Goal: Navigation & Orientation: Go to known website

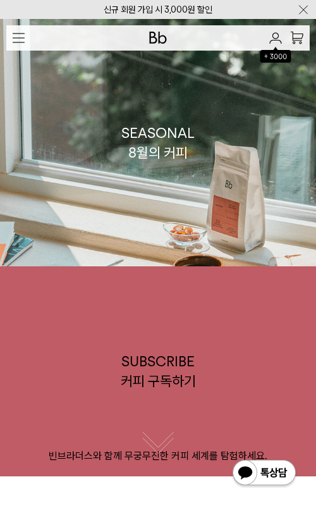
click at [15, 39] on img "button" at bounding box center [19, 38] width 12 height 10
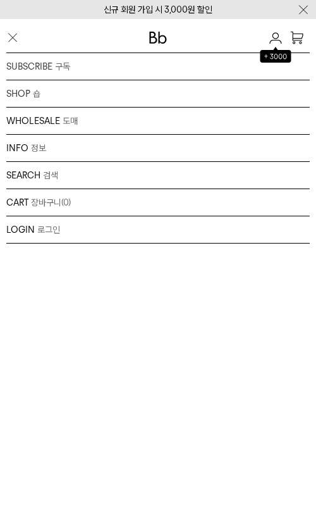
click at [15, 39] on img "button" at bounding box center [12, 37] width 13 height 13
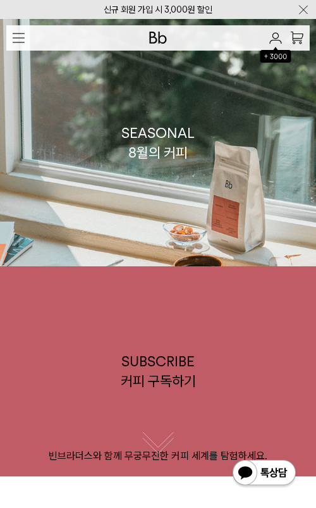
click at [15, 39] on img "button" at bounding box center [19, 38] width 12 height 10
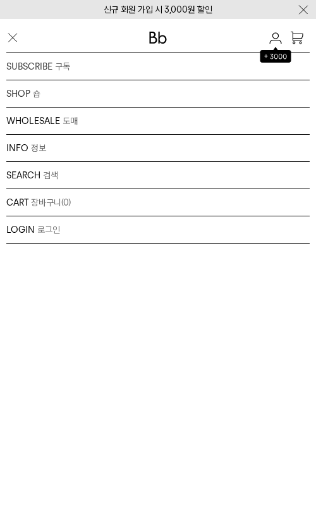
click at [15, 39] on img "button" at bounding box center [12, 37] width 13 height 13
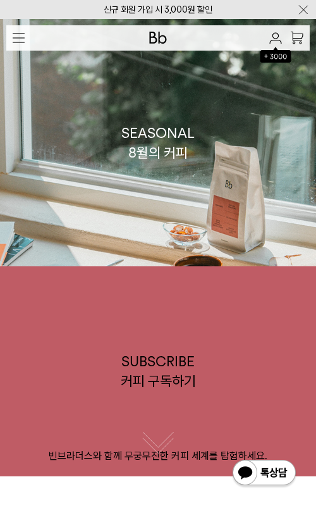
click at [19, 38] on img "button" at bounding box center [19, 38] width 12 height 10
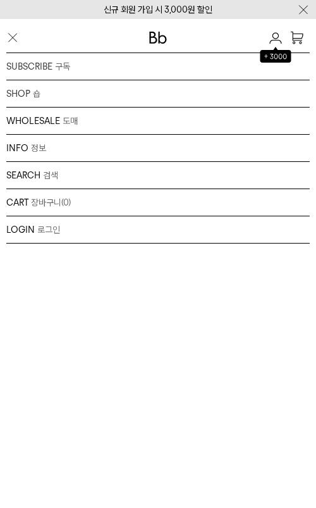
click at [19, 38] on button "button" at bounding box center [18, 37] width 25 height 25
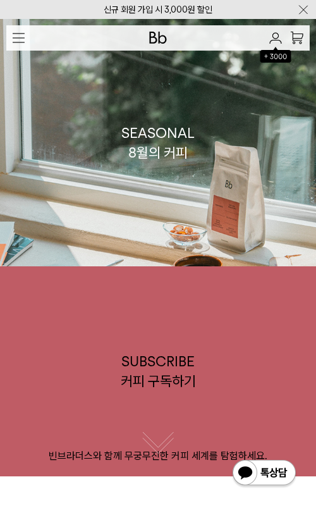
click at [15, 41] on img "button" at bounding box center [19, 38] width 12 height 10
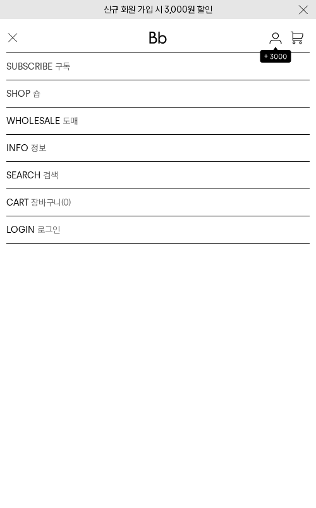
click at [11, 39] on img "button" at bounding box center [12, 37] width 13 height 13
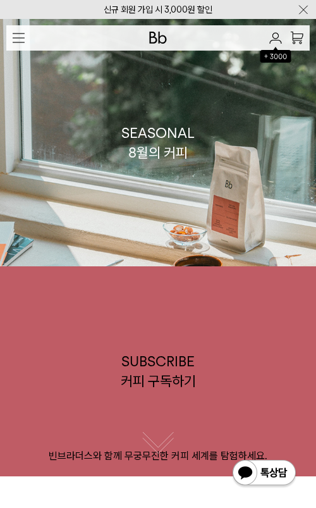
click at [272, 39] on img at bounding box center [276, 37] width 13 height 11
click at [25, 39] on button "button" at bounding box center [18, 37] width 25 height 25
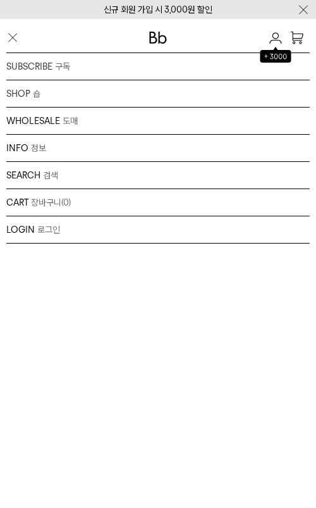
click at [15, 39] on img "button" at bounding box center [12, 37] width 13 height 13
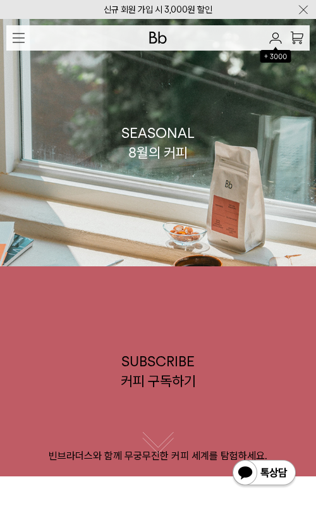
click at [24, 37] on img "button" at bounding box center [19, 38] width 12 height 10
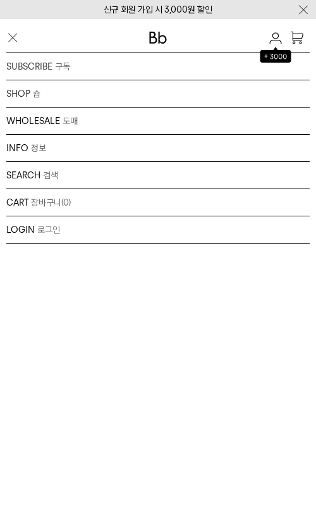
click at [24, 37] on button "button" at bounding box center [18, 37] width 25 height 25
